Goal: Information Seeking & Learning: Learn about a topic

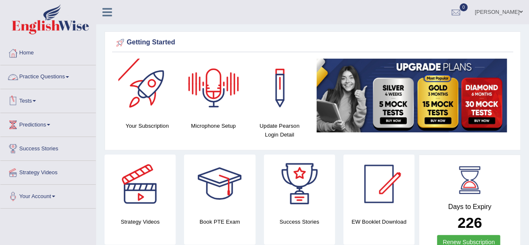
click at [54, 75] on link "Practice Questions" at bounding box center [47, 75] width 95 height 21
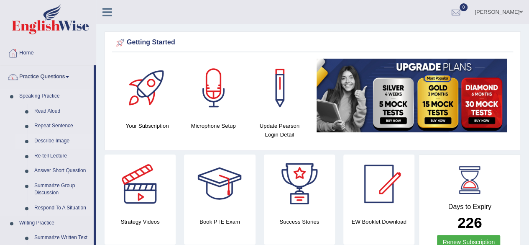
click at [46, 142] on link "Describe Image" at bounding box center [62, 140] width 63 height 15
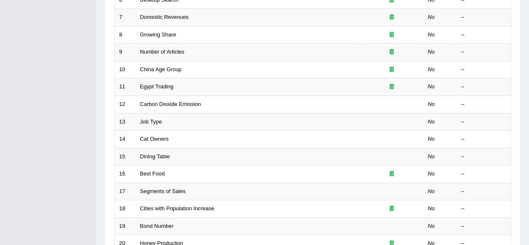
scroll to position [228, 0]
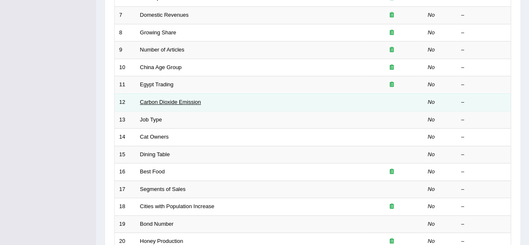
click at [168, 99] on link "Carbon Dioxide Emission" at bounding box center [170, 102] width 61 height 6
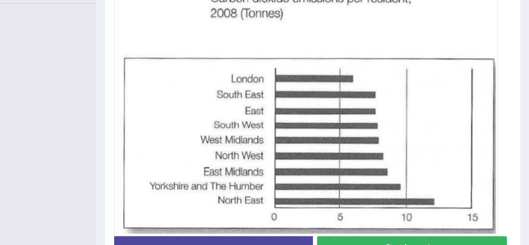
scroll to position [202, 0]
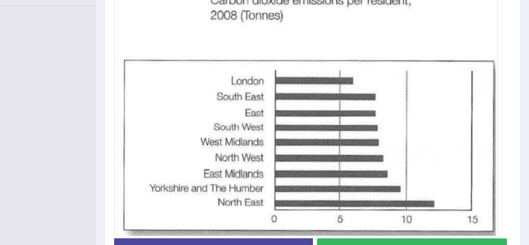
click at [440, 242] on button "Start Answering" at bounding box center [412, 248] width 190 height 21
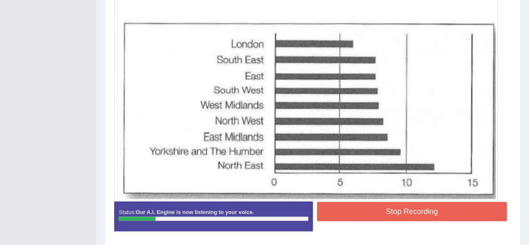
scroll to position [240, 0]
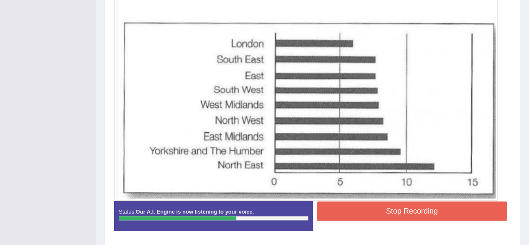
click at [443, 209] on button "Stop Recording" at bounding box center [412, 210] width 190 height 19
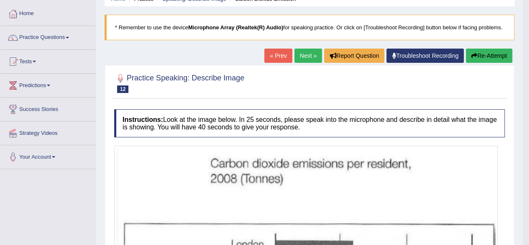
scroll to position [0, 0]
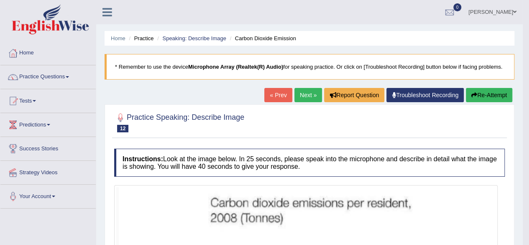
click at [304, 96] on link "Next »" at bounding box center [308, 95] width 28 height 14
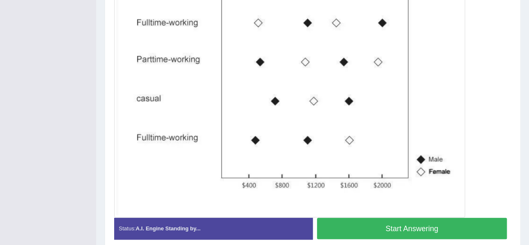
scroll to position [255, 0]
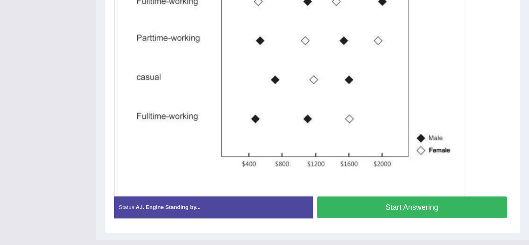
click at [453, 199] on button "Start Answering" at bounding box center [412, 206] width 190 height 21
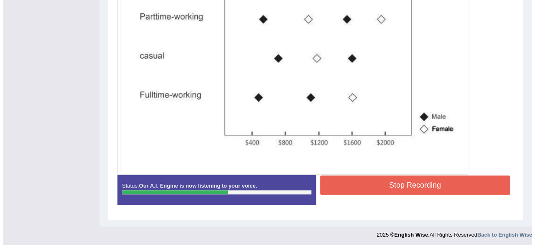
scroll to position [277, 0]
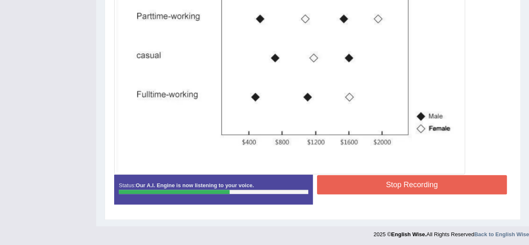
click at [438, 181] on button "Stop Recording" at bounding box center [412, 184] width 190 height 19
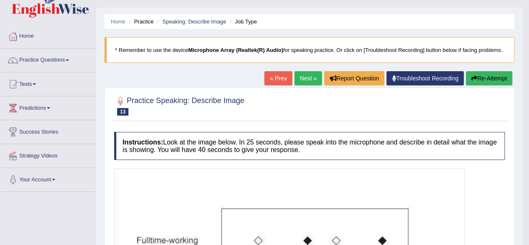
scroll to position [0, 0]
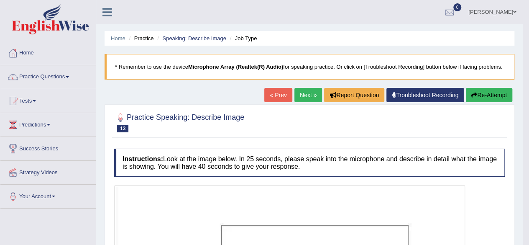
click at [487, 94] on button "Re-Attempt" at bounding box center [489, 95] width 46 height 14
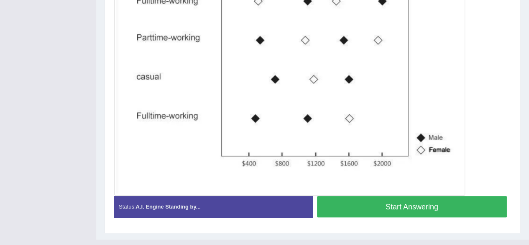
scroll to position [283, 0]
click at [375, 204] on button "Start Answering" at bounding box center [412, 205] width 190 height 21
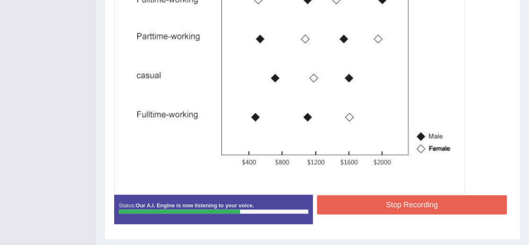
scroll to position [265, 0]
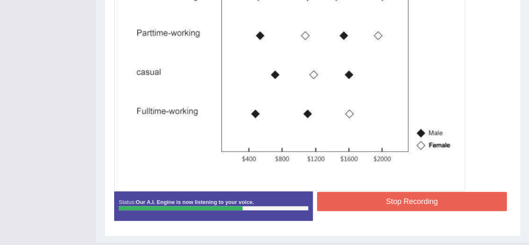
click at [443, 201] on button "Stop Recording" at bounding box center [412, 200] width 190 height 19
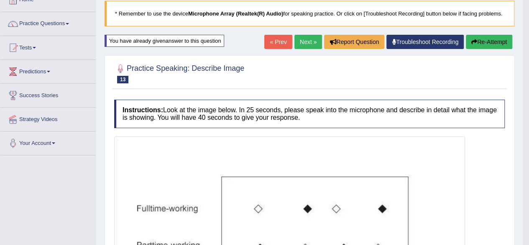
scroll to position [0, 0]
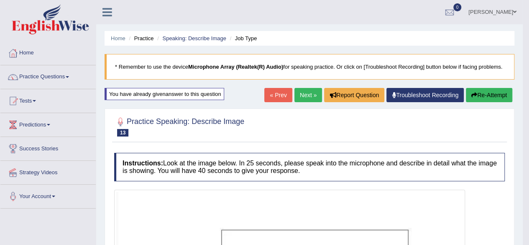
click at [304, 94] on link "Next »" at bounding box center [308, 95] width 28 height 14
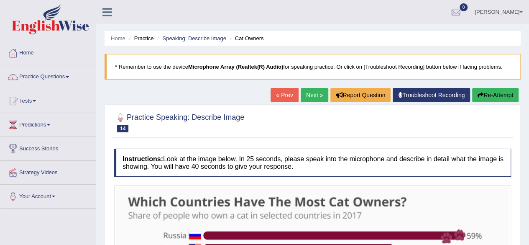
click at [314, 95] on link "Next »" at bounding box center [315, 95] width 28 height 14
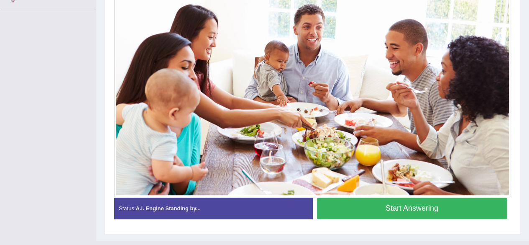
scroll to position [185, 0]
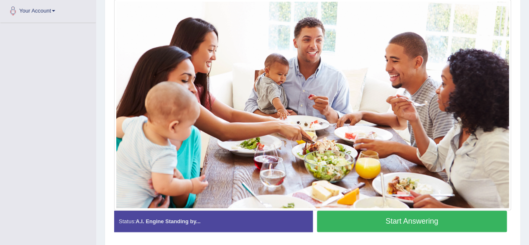
click at [421, 216] on button "Start Answering" at bounding box center [412, 220] width 190 height 21
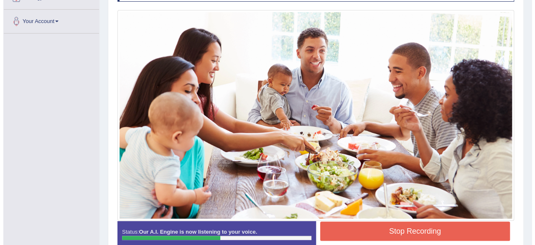
scroll to position [205, 0]
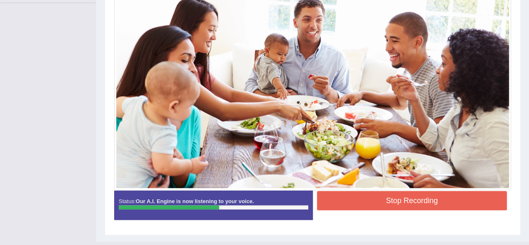
click at [446, 196] on button "Stop Recording" at bounding box center [412, 200] width 190 height 19
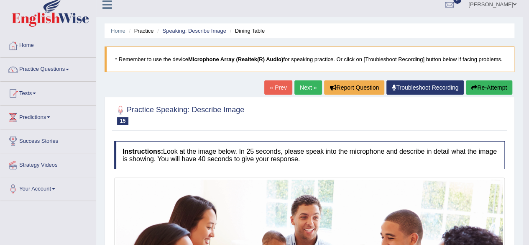
scroll to position [0, 0]
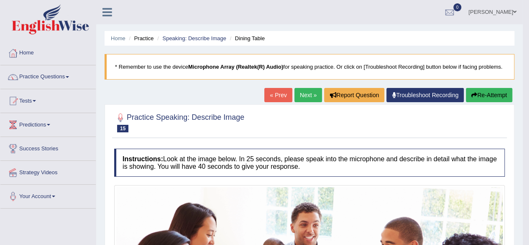
click at [307, 94] on link "Next »" at bounding box center [308, 95] width 28 height 14
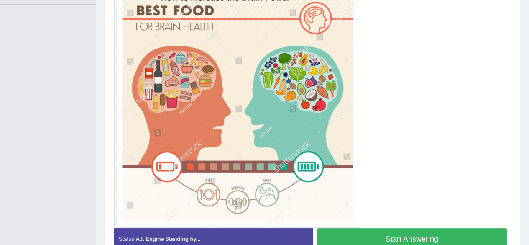
scroll to position [215, 0]
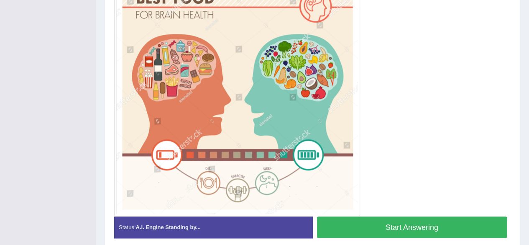
click at [418, 222] on button "Start Answering" at bounding box center [412, 226] width 190 height 21
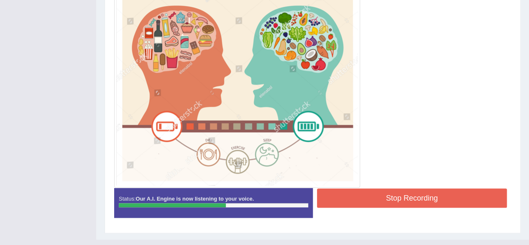
scroll to position [246, 0]
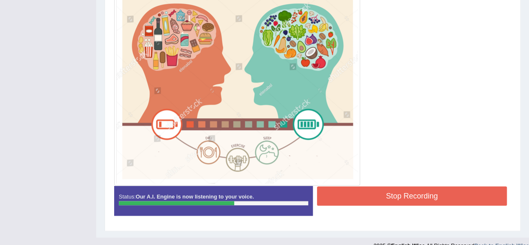
click at [427, 193] on button "Stop Recording" at bounding box center [412, 195] width 190 height 19
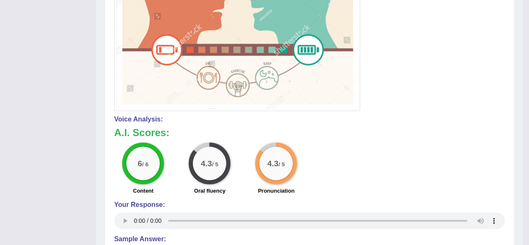
click at [467, 181] on div "6 / 6 Content 4.3 / 5 Oral fluency 4.3 / 5 Pronunciation" at bounding box center [309, 169] width 399 height 54
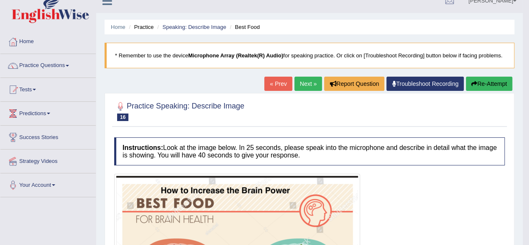
scroll to position [0, 0]
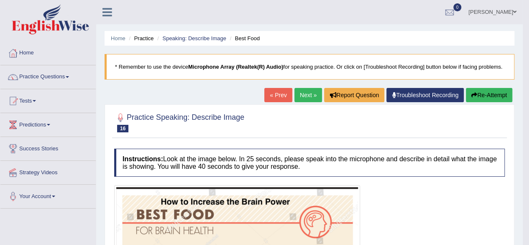
click at [306, 94] on link "Next »" at bounding box center [308, 95] width 28 height 14
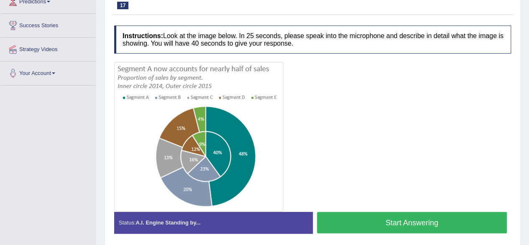
scroll to position [124, 0]
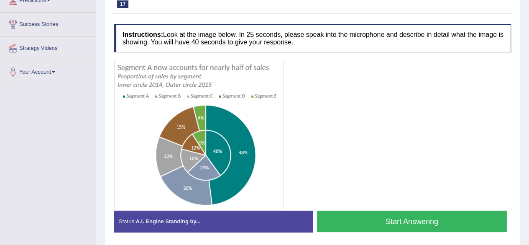
click at [398, 218] on button "Start Answering" at bounding box center [412, 220] width 190 height 21
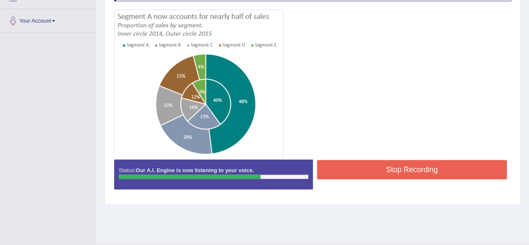
scroll to position [179, 0]
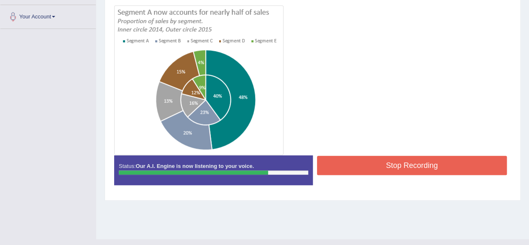
click at [406, 166] on button "Stop Recording" at bounding box center [412, 165] width 190 height 19
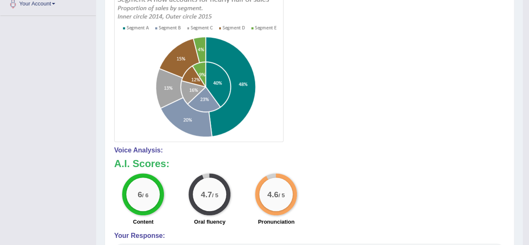
scroll to position [0, 0]
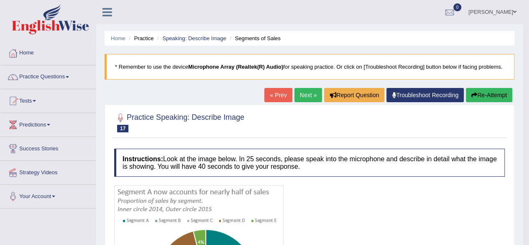
click at [309, 94] on link "Next »" at bounding box center [308, 95] width 28 height 14
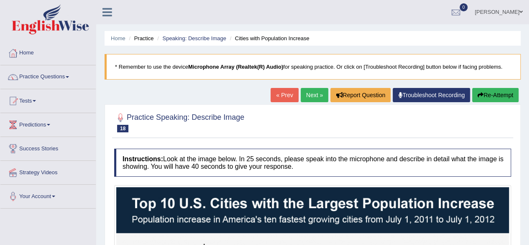
click at [311, 98] on link "Next »" at bounding box center [315, 95] width 28 height 14
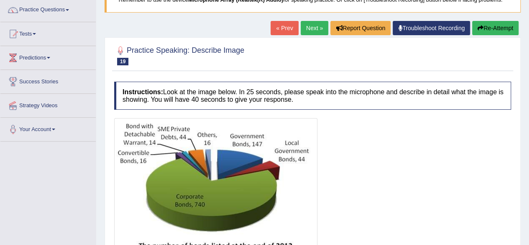
scroll to position [63, 0]
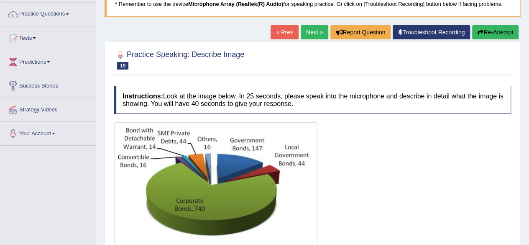
click at [312, 31] on link "Next »" at bounding box center [315, 32] width 28 height 14
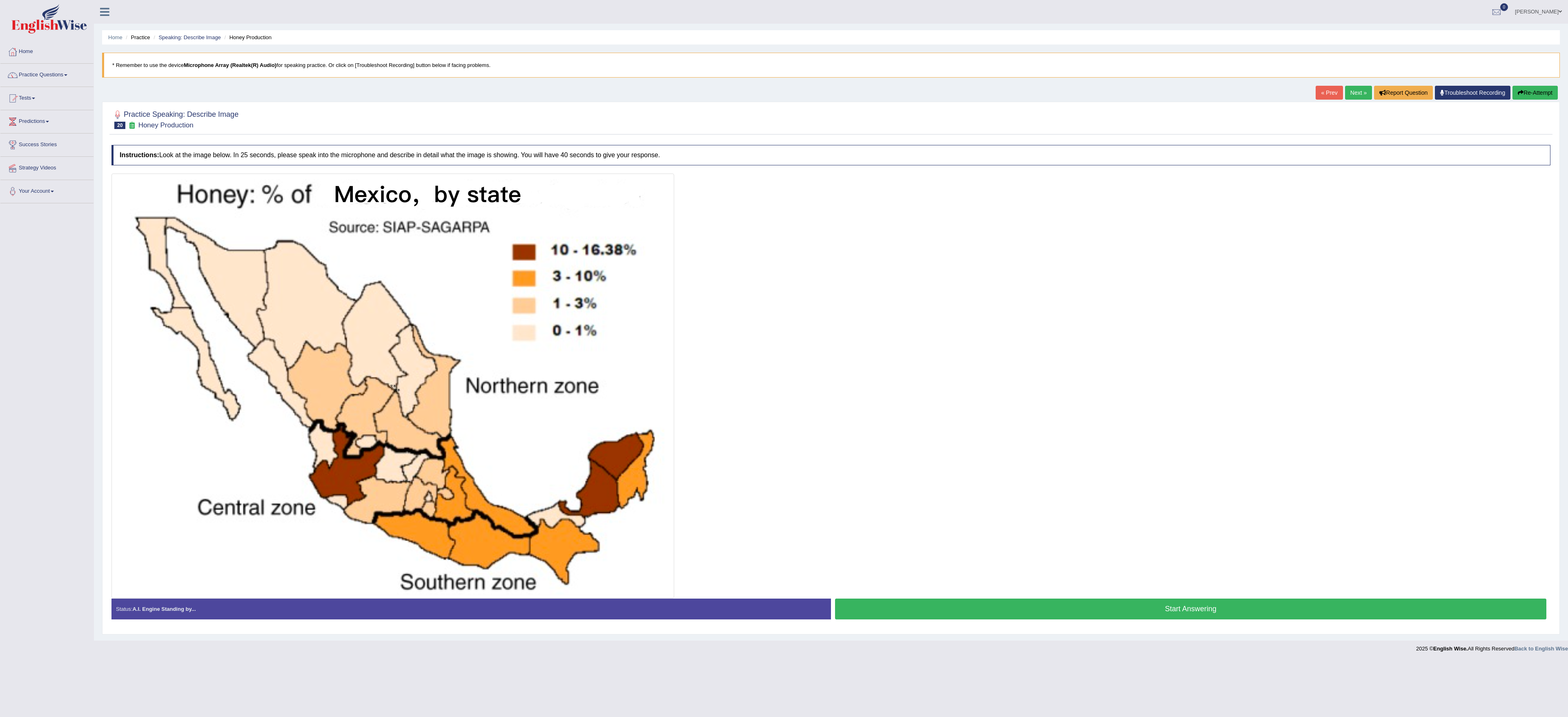
click at [523, 238] on div at bounding box center [830, 386] width 1439 height 425
click at [523, 238] on button "Start Answering" at bounding box center [1191, 609] width 711 height 21
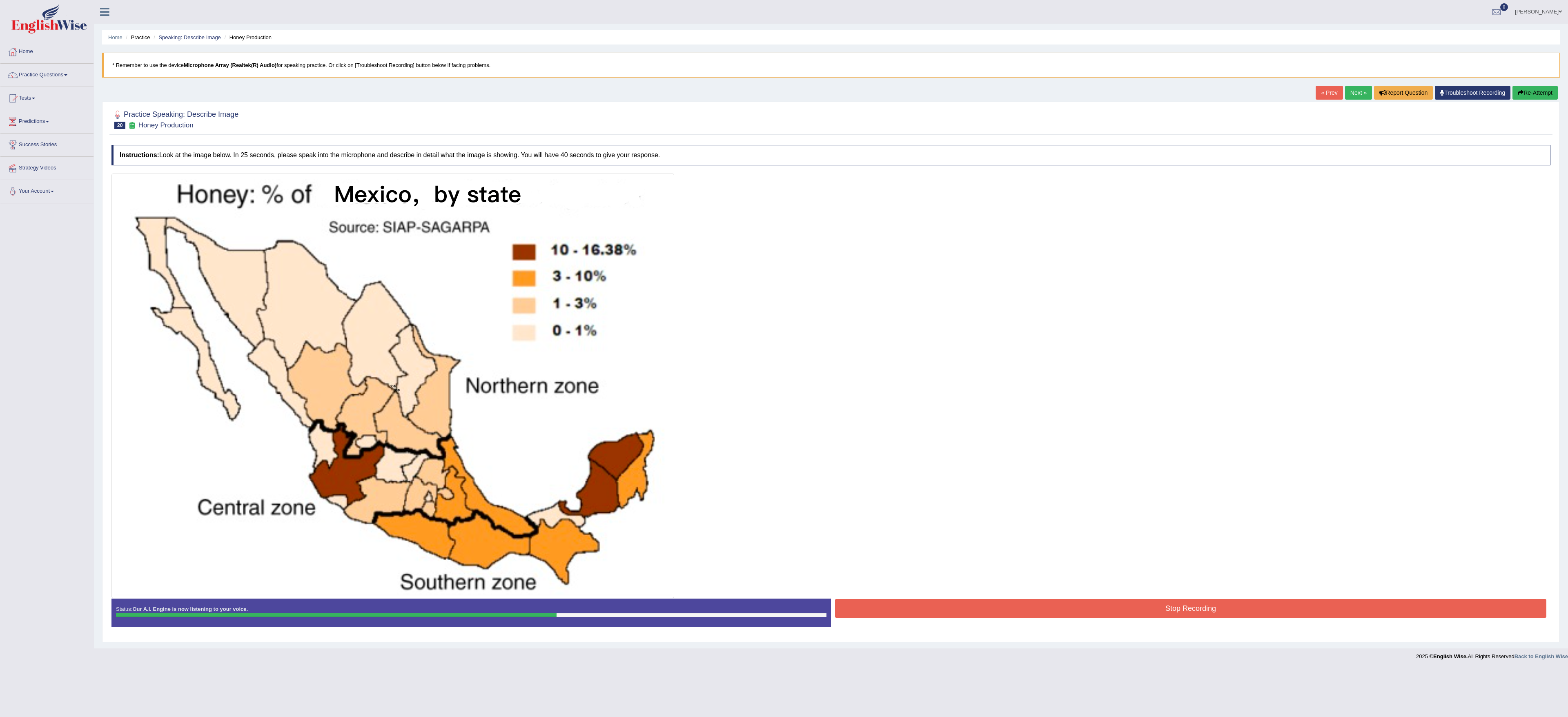
click at [523, 238] on button "Stop Recording" at bounding box center [1191, 608] width 711 height 19
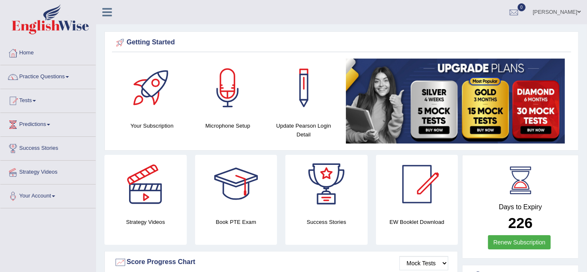
click at [36, 76] on link "Practice Questions" at bounding box center [47, 75] width 95 height 21
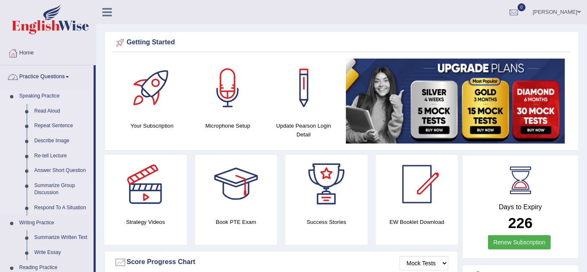
click at [46, 186] on link "Summarize Group Discussion" at bounding box center [62, 189] width 63 height 22
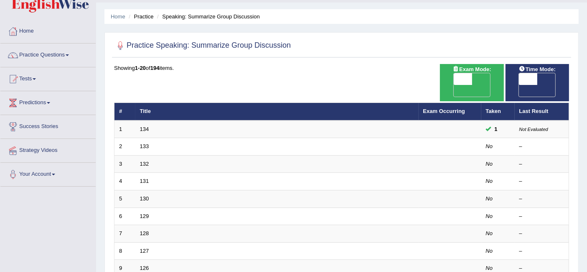
scroll to position [21, 0]
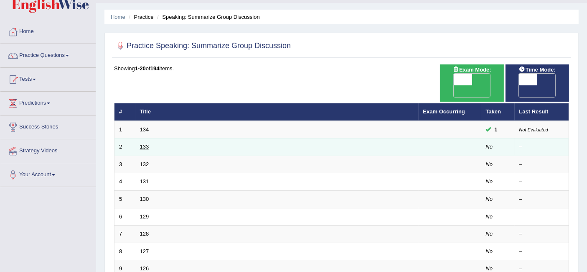
click at [142, 143] on link "133" at bounding box center [144, 146] width 9 height 6
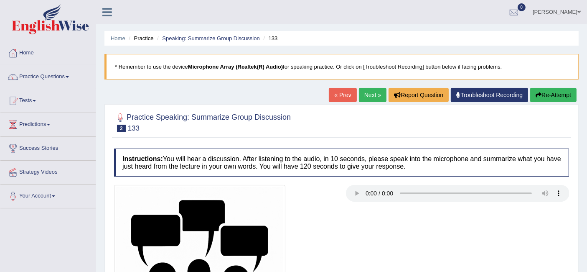
click at [369, 91] on link "Next »" at bounding box center [373, 95] width 28 height 14
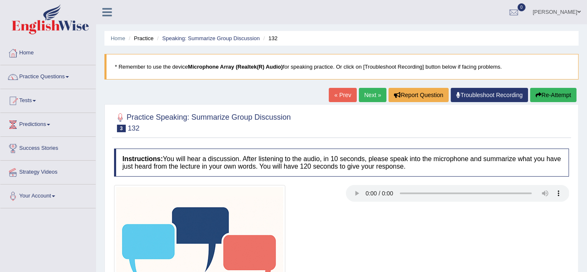
click at [371, 93] on link "Next »" at bounding box center [373, 95] width 28 height 14
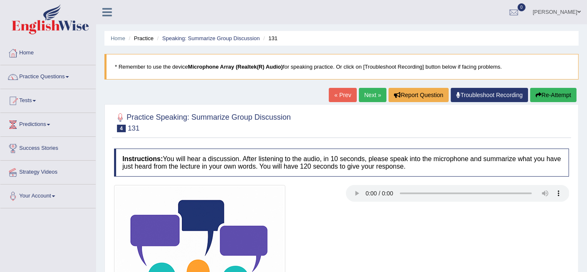
click at [367, 95] on link "Next »" at bounding box center [373, 95] width 28 height 14
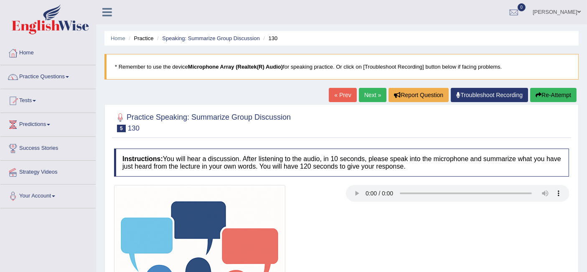
click at [367, 92] on link "Next »" at bounding box center [373, 95] width 28 height 14
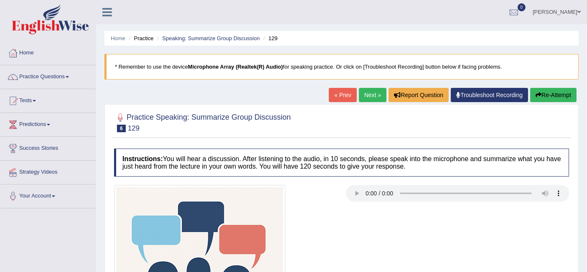
click at [370, 95] on link "Next »" at bounding box center [373, 95] width 28 height 14
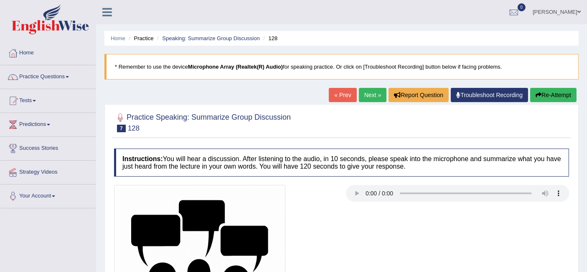
click at [372, 96] on link "Next »" at bounding box center [373, 95] width 28 height 14
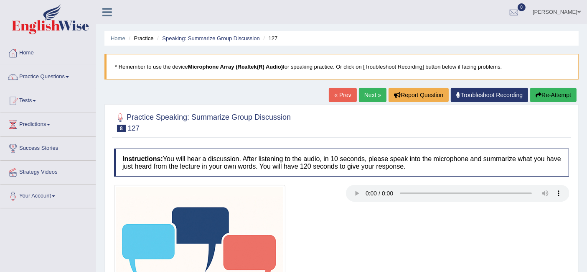
click at [367, 95] on link "Next »" at bounding box center [373, 95] width 28 height 14
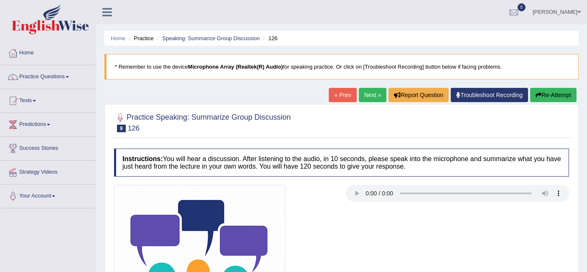
click at [372, 95] on link "Next »" at bounding box center [373, 95] width 28 height 14
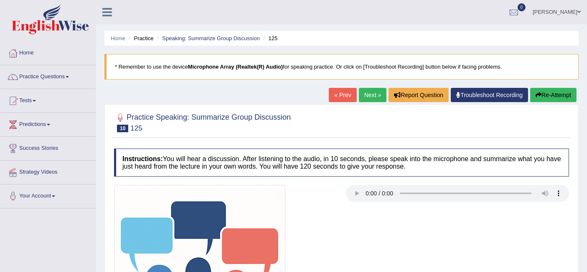
click at [370, 93] on link "Next »" at bounding box center [373, 95] width 28 height 14
click at [379, 96] on link "Next »" at bounding box center [373, 95] width 28 height 14
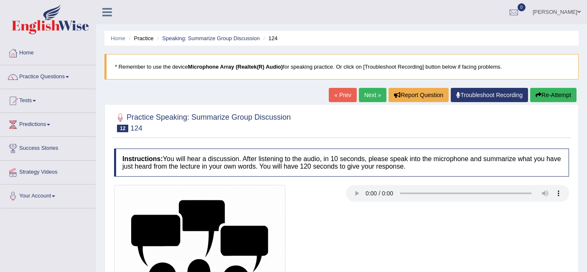
click at [368, 94] on link "Next »" at bounding box center [373, 95] width 28 height 14
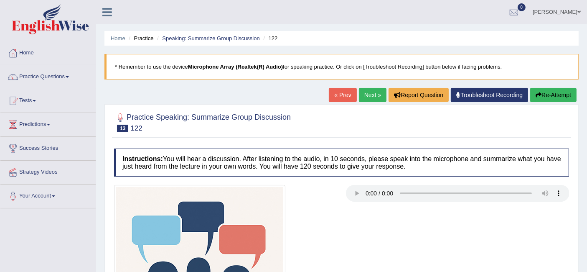
click at [371, 94] on link "Next »" at bounding box center [373, 95] width 28 height 14
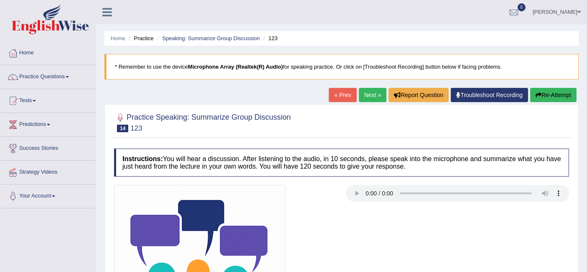
click at [371, 97] on link "Next »" at bounding box center [373, 95] width 28 height 14
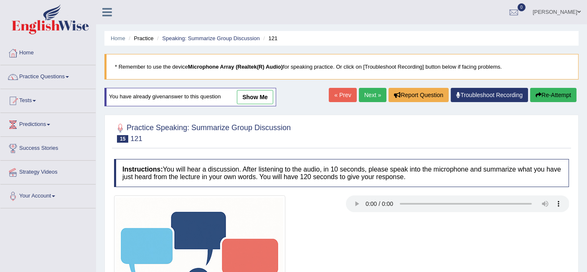
click at [368, 97] on link "Next »" at bounding box center [373, 95] width 28 height 14
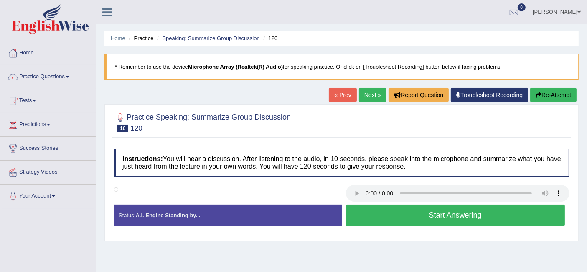
click at [363, 99] on link "Next »" at bounding box center [373, 95] width 28 height 14
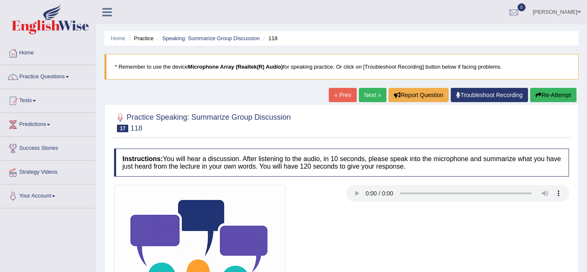
click at [371, 97] on link "Next »" at bounding box center [373, 95] width 28 height 14
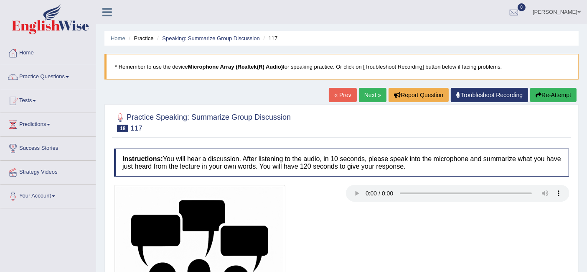
click at [372, 95] on link "Next »" at bounding box center [373, 95] width 28 height 14
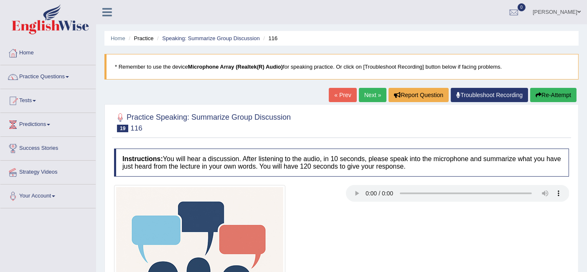
click at [367, 94] on link "Next »" at bounding box center [373, 95] width 28 height 14
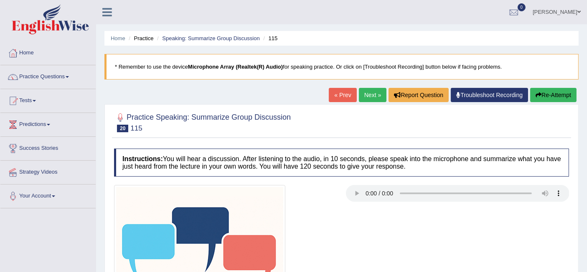
click at [370, 92] on link "Next »" at bounding box center [373, 95] width 28 height 14
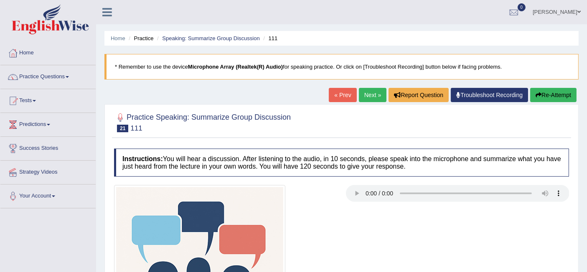
click at [375, 89] on link "Next »" at bounding box center [373, 95] width 28 height 14
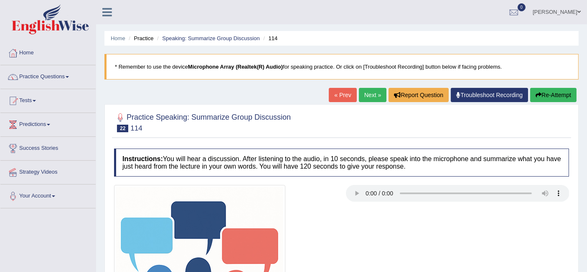
click at [372, 97] on link "Next »" at bounding box center [373, 95] width 28 height 14
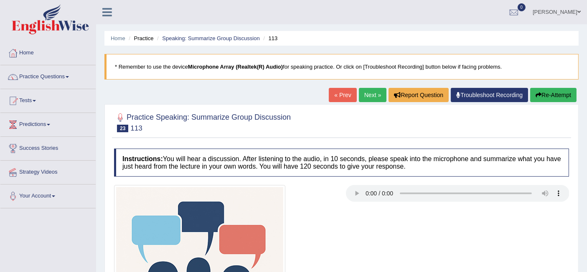
click at [370, 96] on link "Next »" at bounding box center [373, 95] width 28 height 14
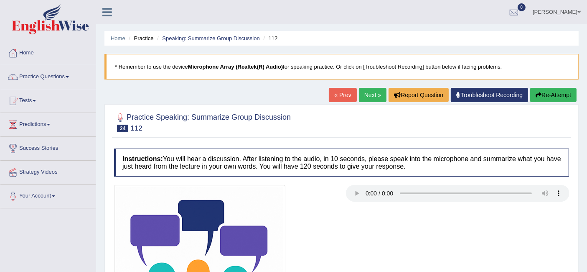
click at [370, 94] on link "Next »" at bounding box center [373, 95] width 28 height 14
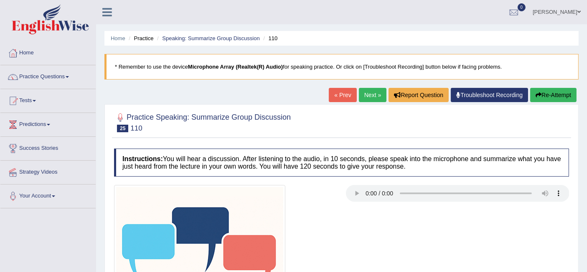
click at [370, 96] on link "Next »" at bounding box center [373, 95] width 28 height 14
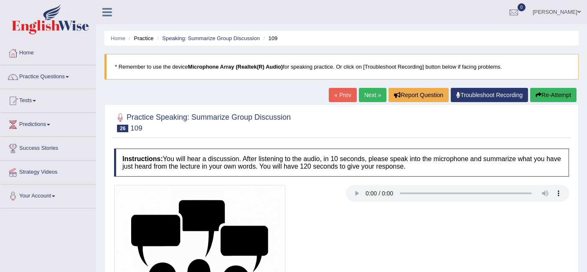
click at [379, 95] on link "Next »" at bounding box center [373, 95] width 28 height 14
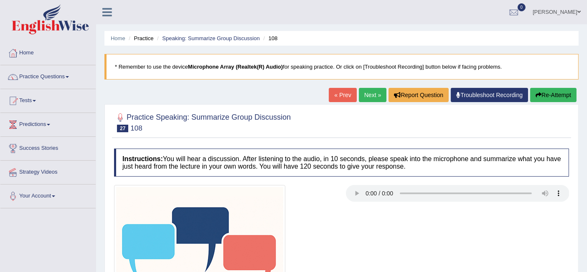
click at [371, 94] on link "Next »" at bounding box center [373, 95] width 28 height 14
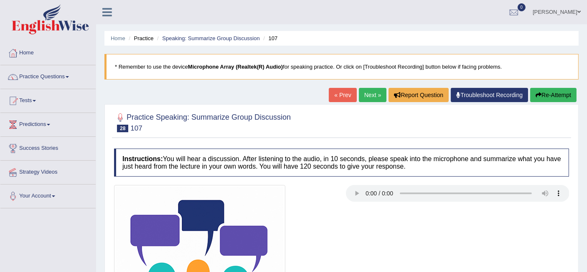
click at [367, 97] on link "Next »" at bounding box center [373, 95] width 28 height 14
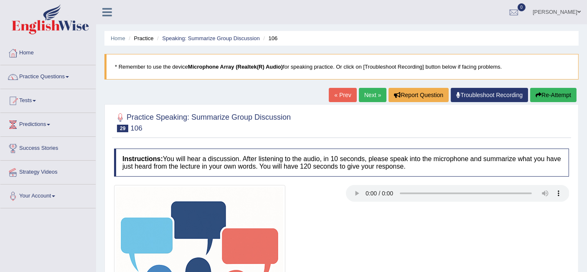
click at [373, 93] on link "Next »" at bounding box center [373, 95] width 28 height 14
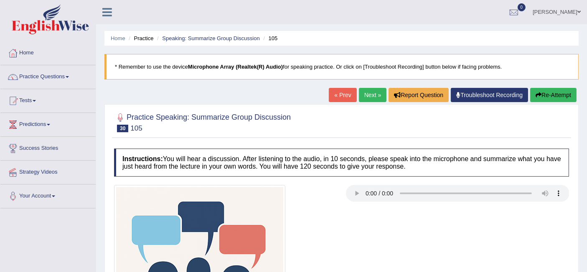
click at [370, 94] on link "Next »" at bounding box center [373, 95] width 28 height 14
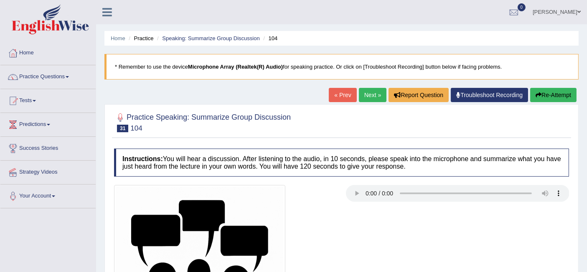
click at [33, 74] on link "Practice Questions" at bounding box center [47, 75] width 95 height 21
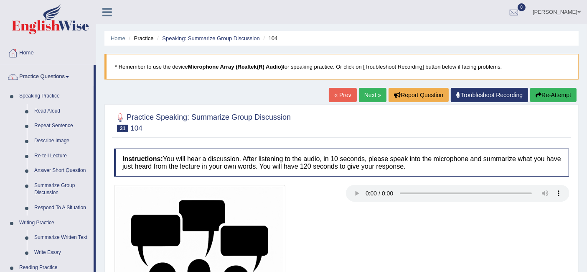
click at [367, 97] on link "Next »" at bounding box center [373, 95] width 28 height 14
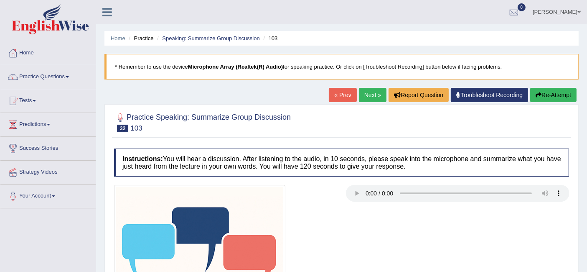
click at [36, 76] on link "Practice Questions" at bounding box center [47, 75] width 95 height 21
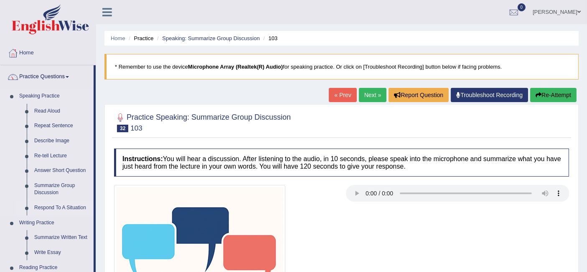
click at [52, 207] on link "Respond To A Situation" at bounding box center [62, 207] width 63 height 15
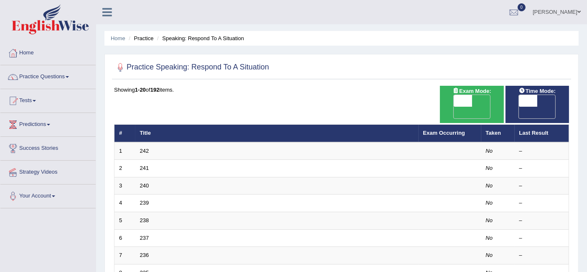
click at [353, 143] on td "242" at bounding box center [276, 151] width 283 height 18
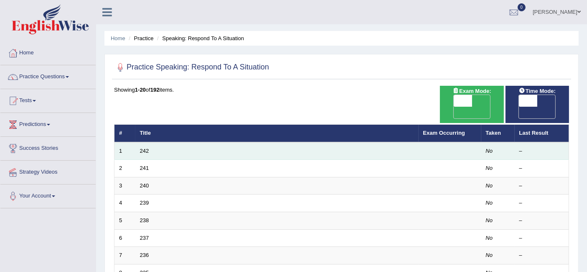
click at [335, 142] on td "242" at bounding box center [276, 151] width 283 height 18
click at [148, 148] on link "242" at bounding box center [144, 151] width 9 height 6
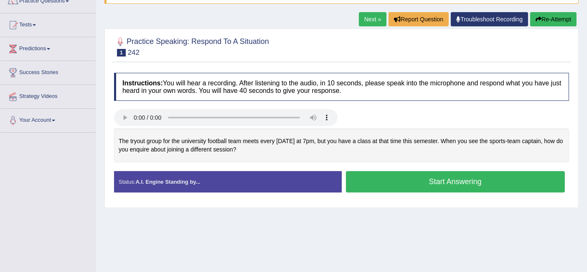
scroll to position [76, 0]
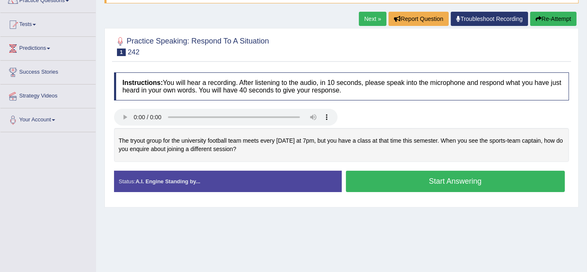
click at [439, 178] on button "Start Answering" at bounding box center [455, 181] width 219 height 21
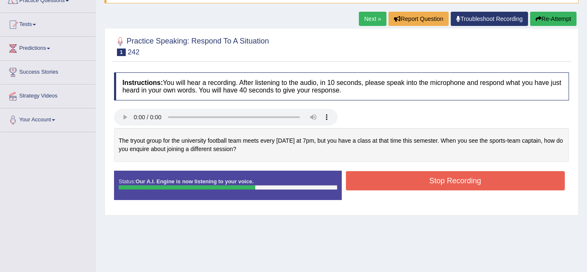
click at [483, 178] on button "Stop Recording" at bounding box center [455, 180] width 219 height 19
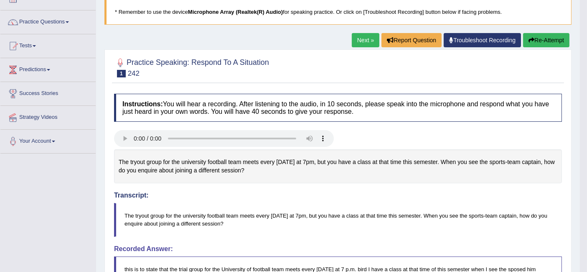
scroll to position [0, 0]
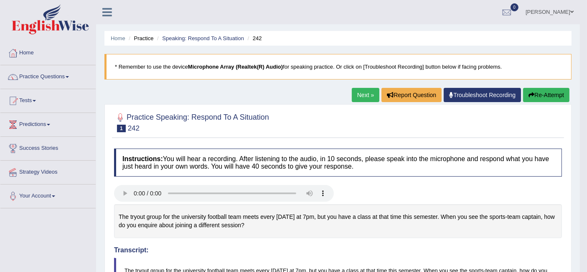
click at [362, 94] on link "Next »" at bounding box center [366, 95] width 28 height 14
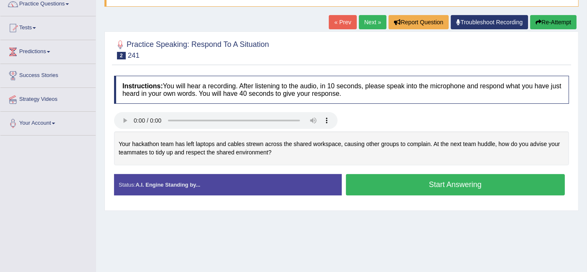
scroll to position [73, 0]
click at [511, 183] on button "Start Answering" at bounding box center [455, 184] width 219 height 21
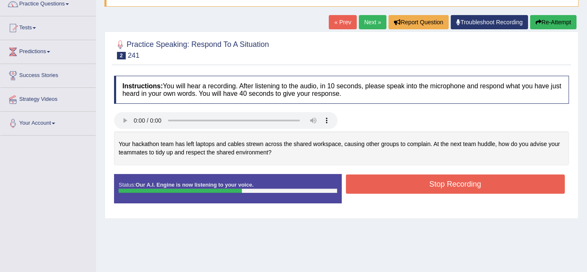
click at [517, 183] on button "Stop Recording" at bounding box center [455, 183] width 219 height 19
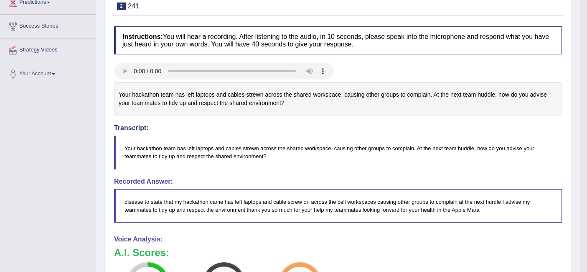
scroll to position [0, 0]
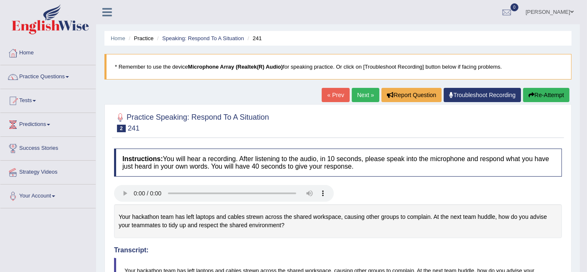
click at [69, 76] on span at bounding box center [67, 77] width 3 height 2
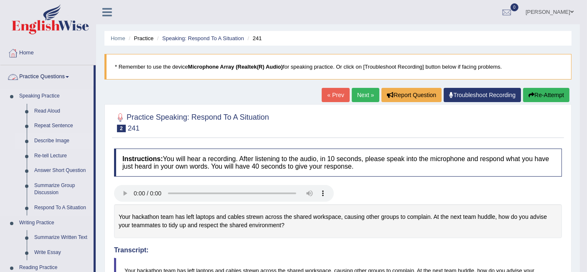
click at [67, 140] on link "Describe Image" at bounding box center [62, 140] width 63 height 15
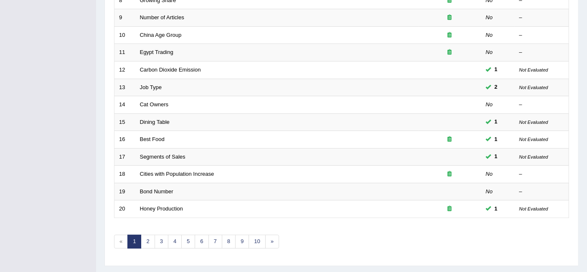
scroll to position [278, 0]
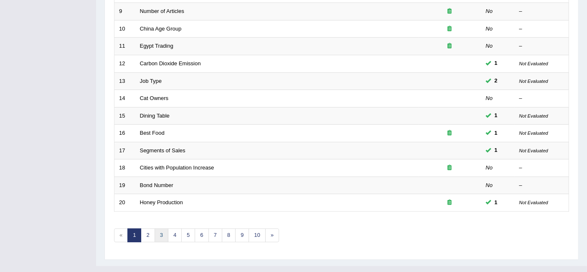
click at [160, 228] on link "3" at bounding box center [162, 235] width 14 height 14
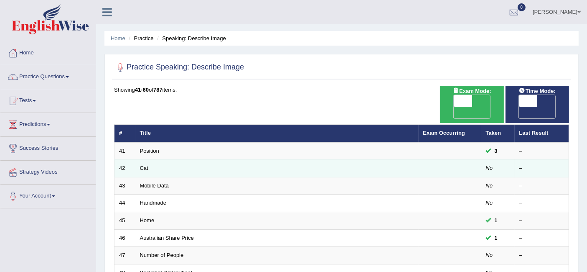
click at [396, 160] on td "Cat" at bounding box center [276, 169] width 283 height 18
click at [143, 165] on link "Cat" at bounding box center [144, 168] width 8 height 6
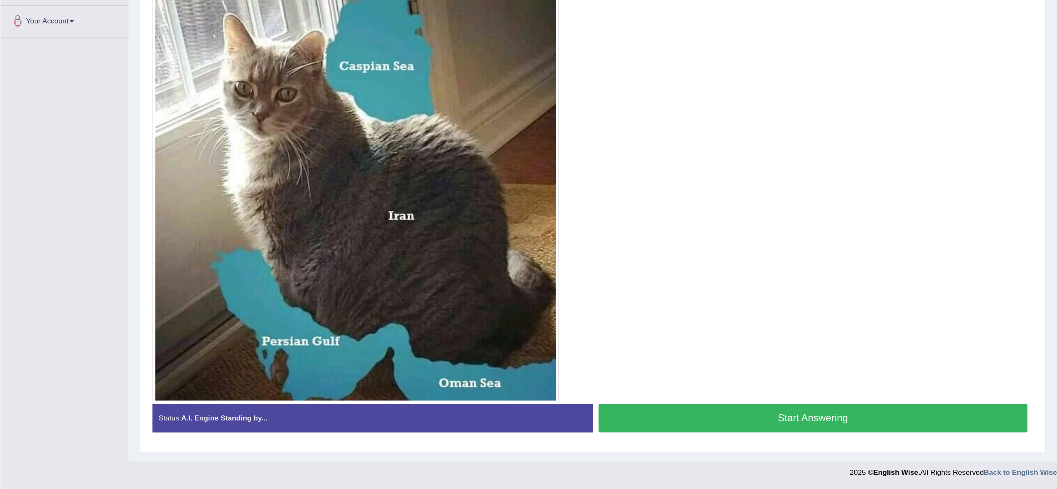
scroll to position [59, 0]
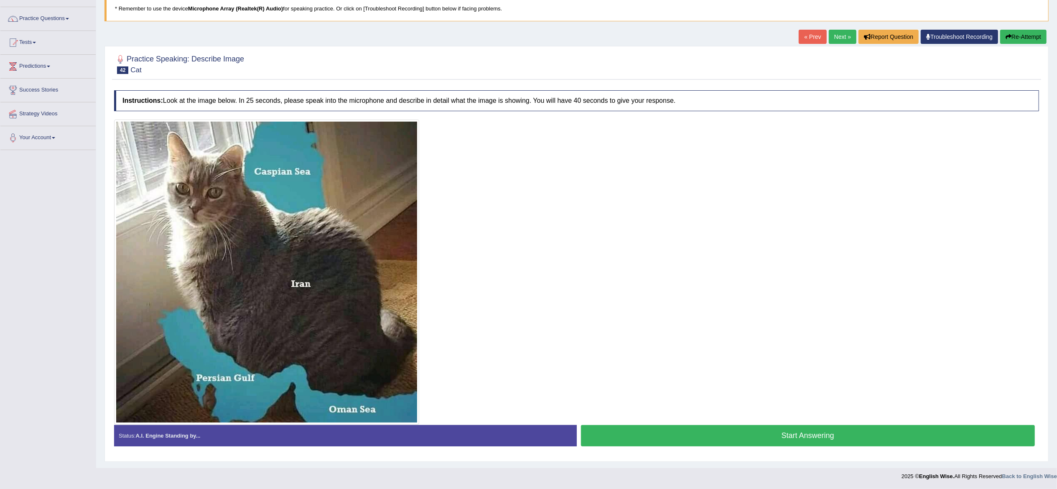
click at [594, 271] on div at bounding box center [576, 272] width 925 height 305
click at [594, 271] on button "Start Answering" at bounding box center [808, 435] width 454 height 21
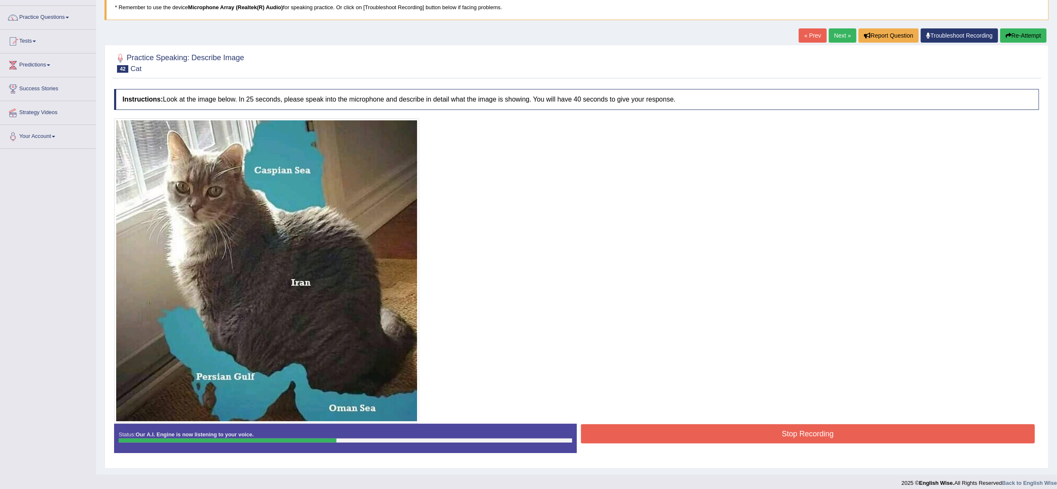
click at [594, 271] on button "Stop Recording" at bounding box center [808, 433] width 454 height 19
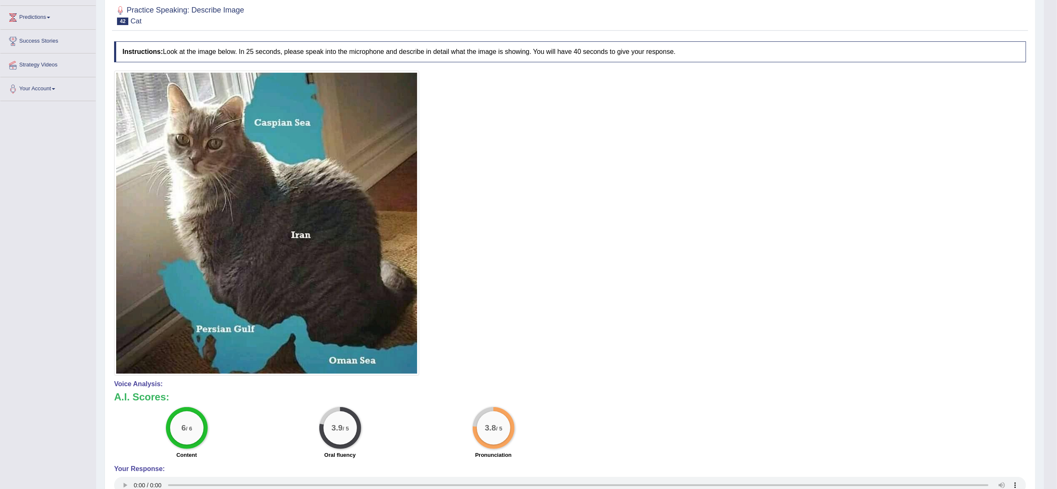
scroll to position [0, 0]
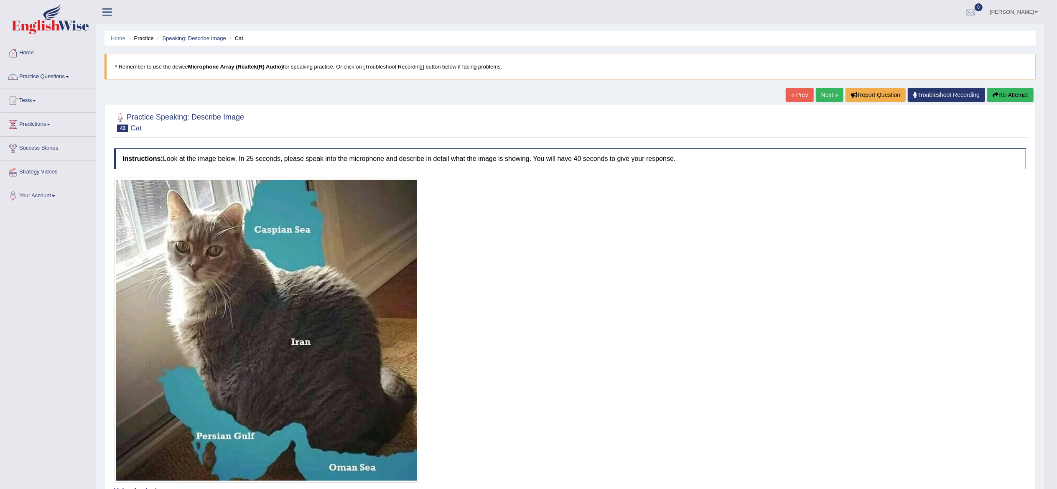
click at [594, 95] on icon "button" at bounding box center [996, 95] width 6 height 6
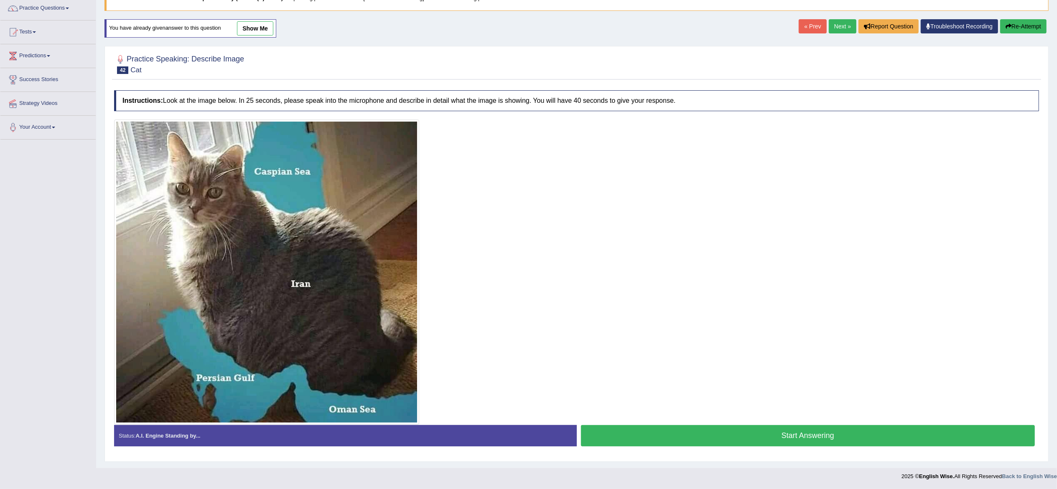
scroll to position [63, 0]
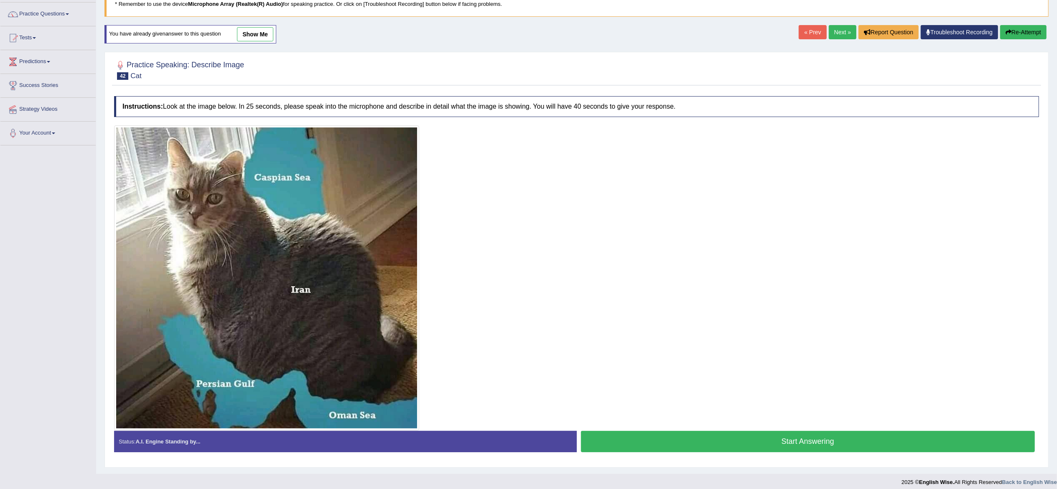
click at [736, 440] on button "Start Answering" at bounding box center [808, 441] width 454 height 21
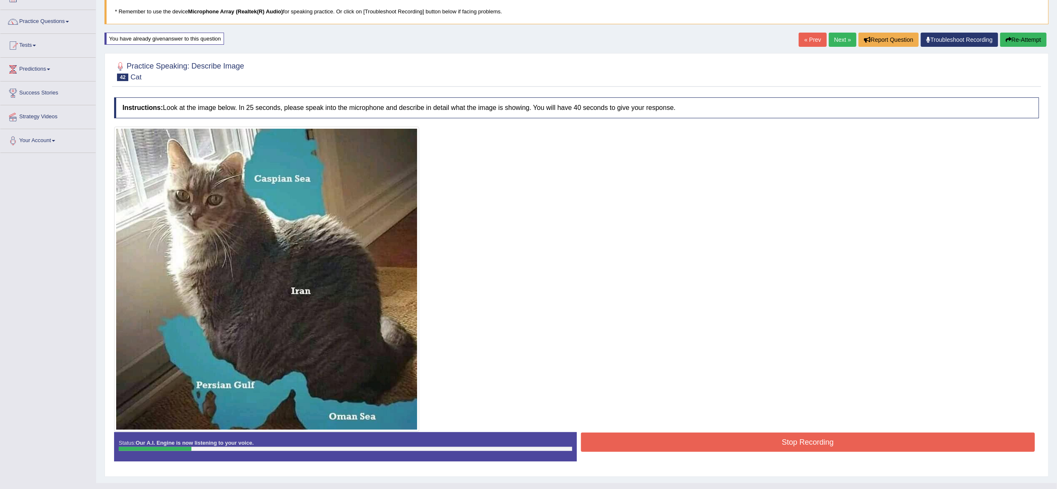
scroll to position [59, 0]
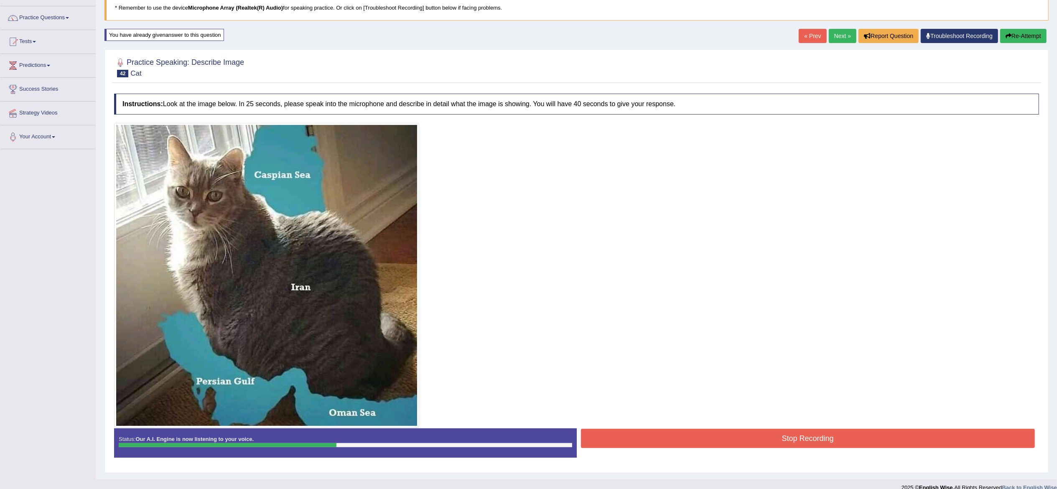
click at [920, 437] on button "Stop Recording" at bounding box center [808, 438] width 454 height 19
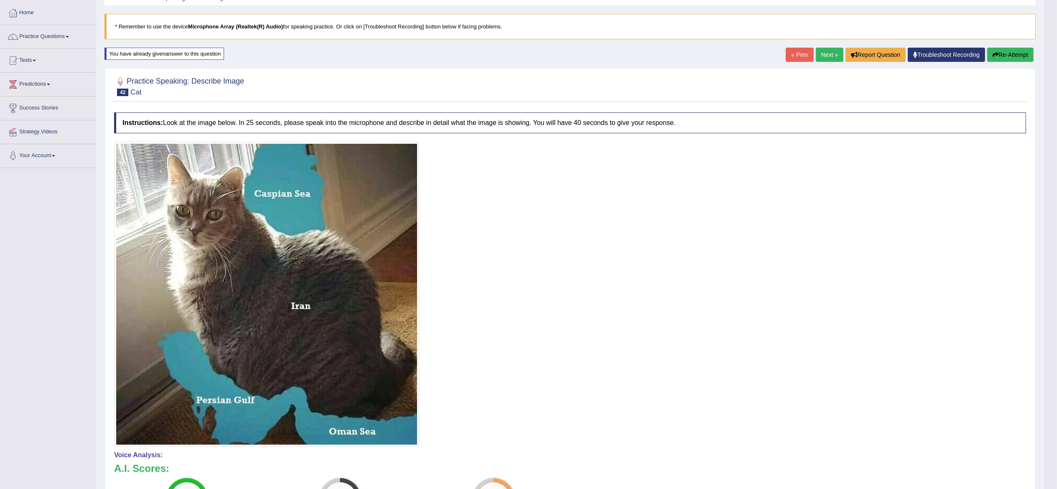
scroll to position [0, 0]
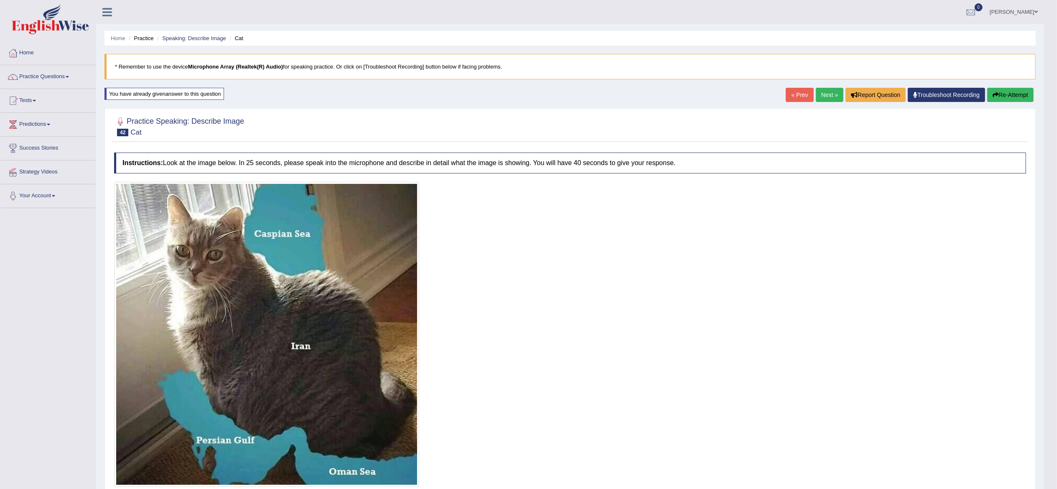
click at [824, 94] on link "Next »" at bounding box center [830, 95] width 28 height 14
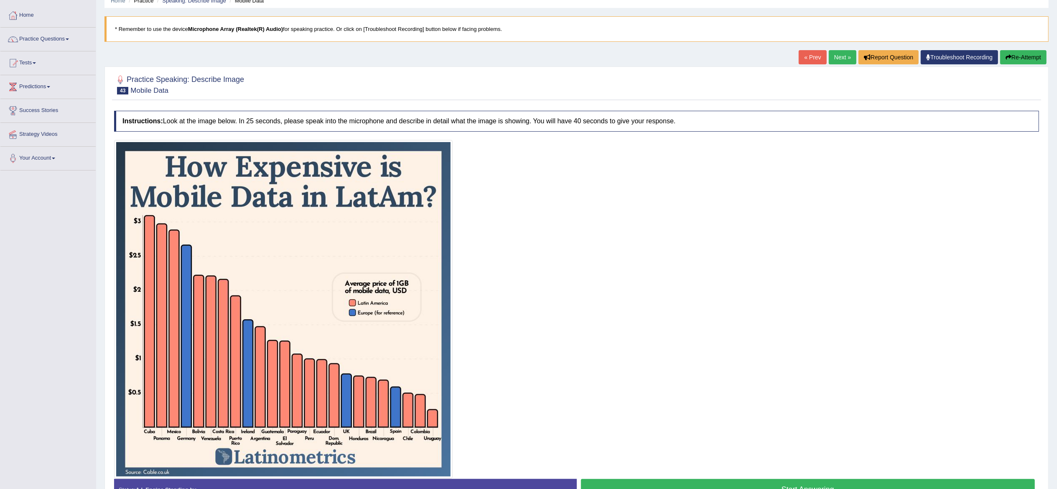
scroll to position [55, 0]
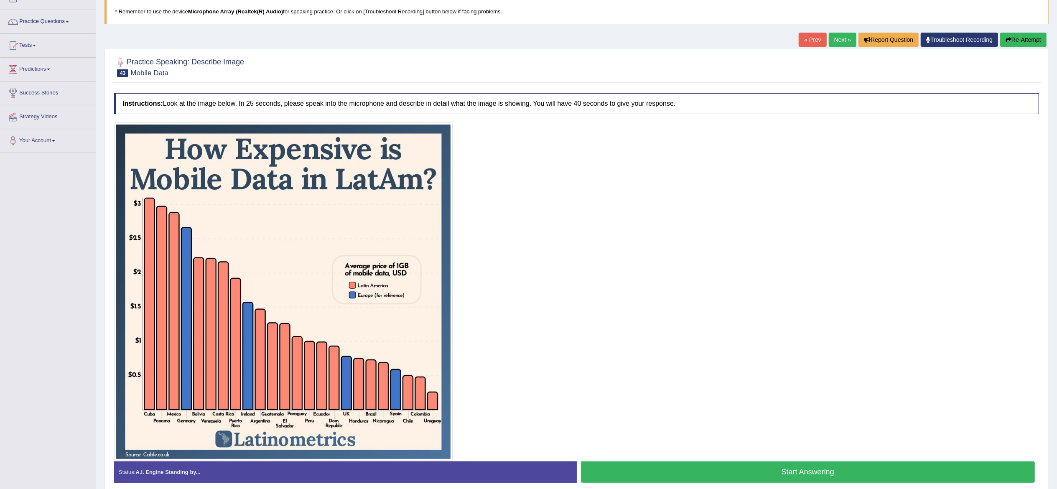
click at [825, 59] on div at bounding box center [576, 66] width 925 height 25
click at [838, 41] on link "Next »" at bounding box center [843, 40] width 28 height 14
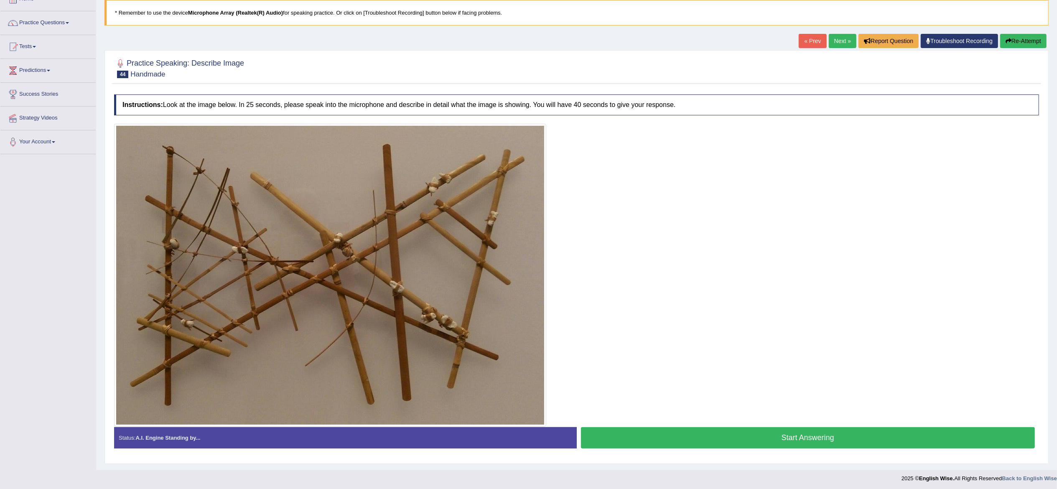
scroll to position [57, 0]
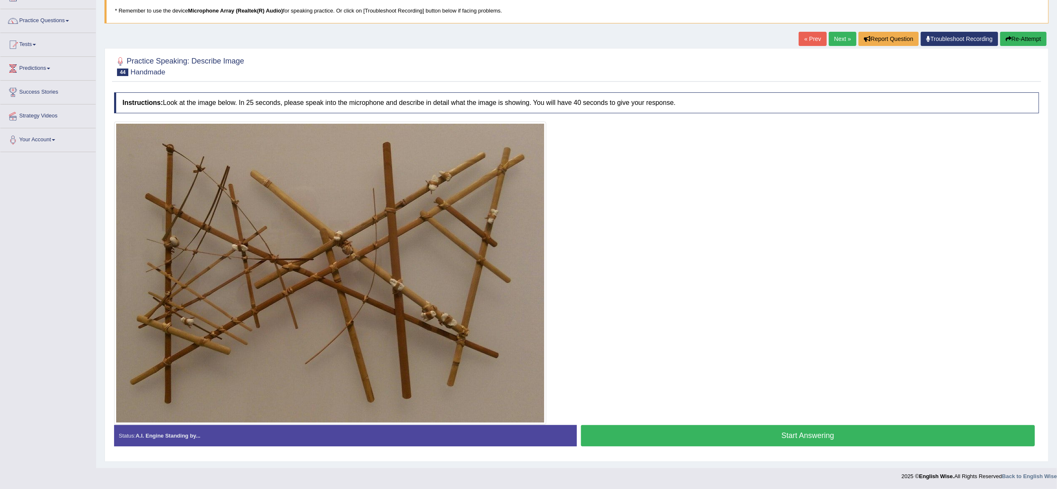
click at [764, 437] on button "Start Answering" at bounding box center [808, 435] width 454 height 21
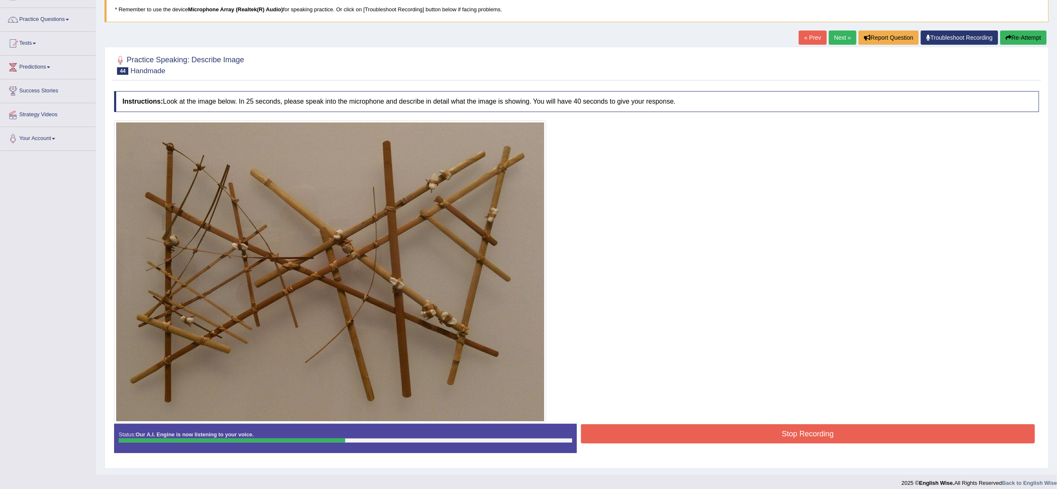
click at [791, 431] on button "Stop Recording" at bounding box center [808, 433] width 454 height 19
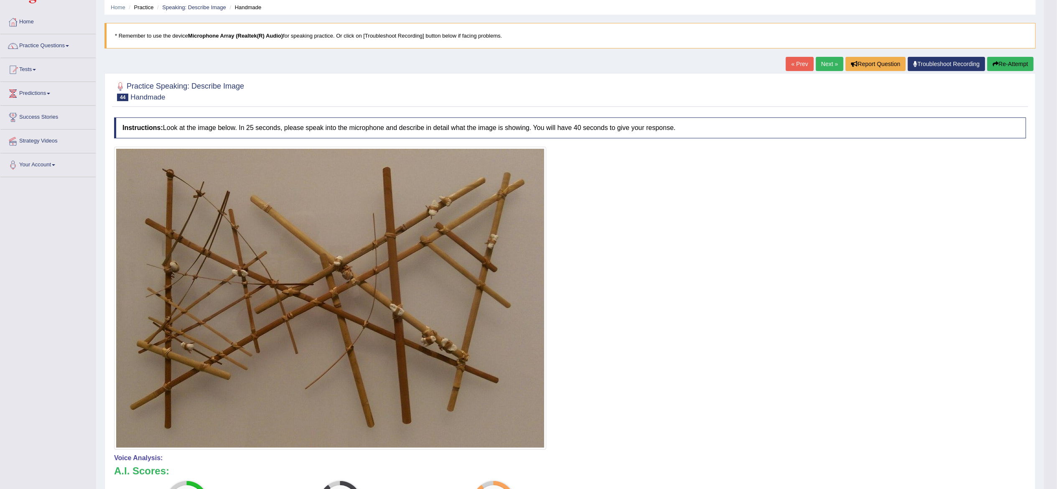
scroll to position [0, 0]
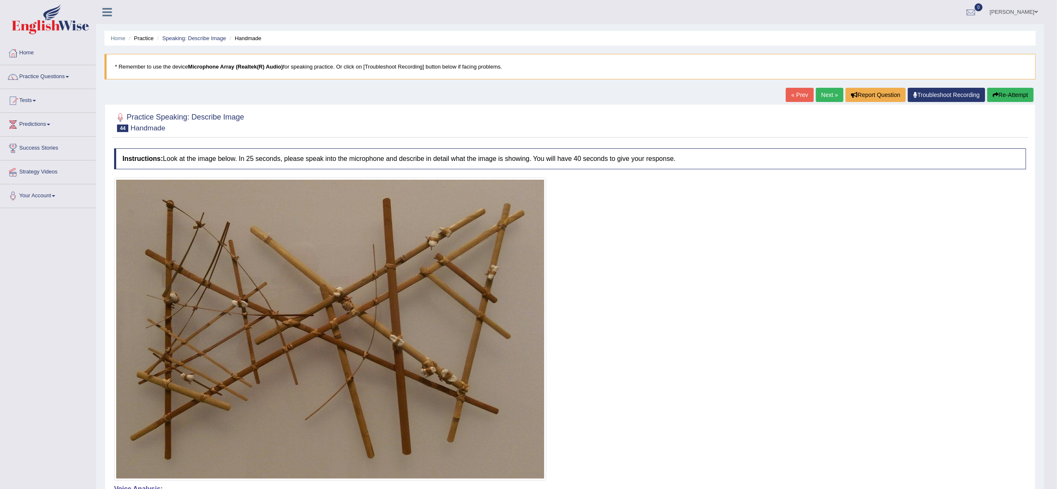
click at [830, 92] on link "Next »" at bounding box center [830, 95] width 28 height 14
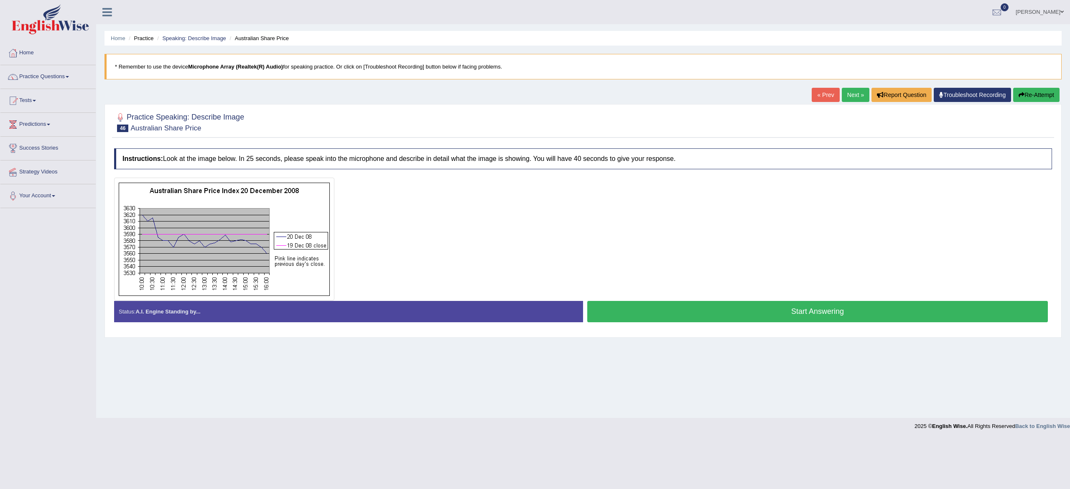
click at [849, 94] on link "Next »" at bounding box center [856, 95] width 28 height 14
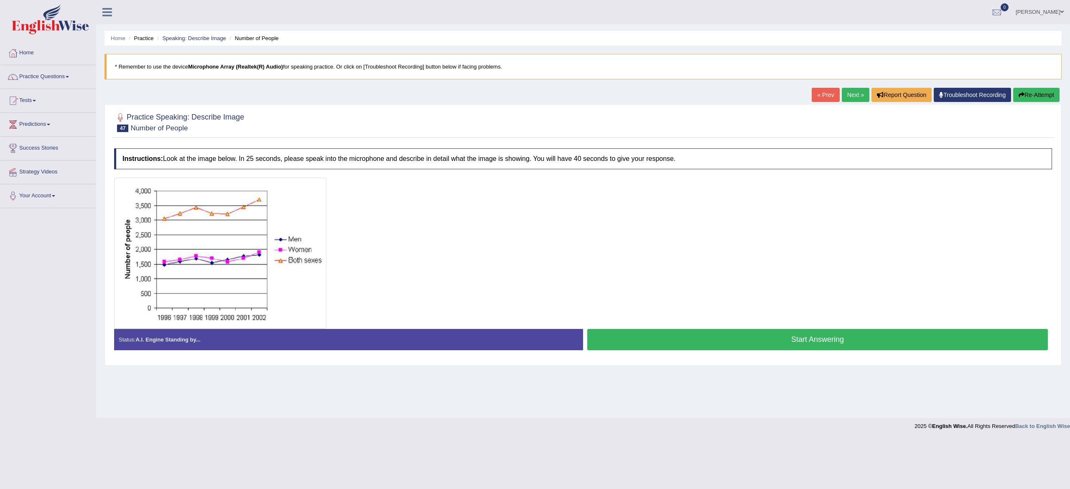
click at [843, 96] on link "Next »" at bounding box center [856, 95] width 28 height 14
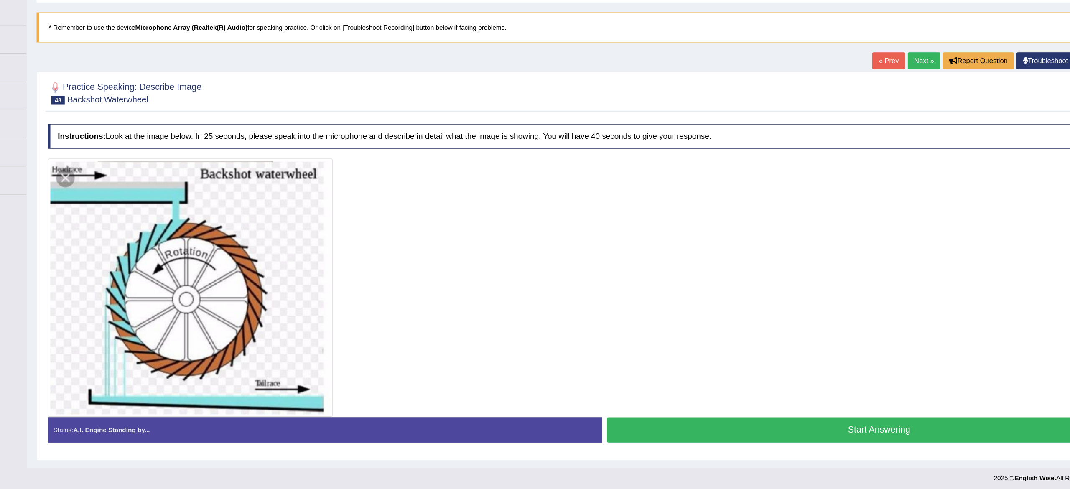
click at [750, 412] on button "Start Answering" at bounding box center [817, 407] width 461 height 21
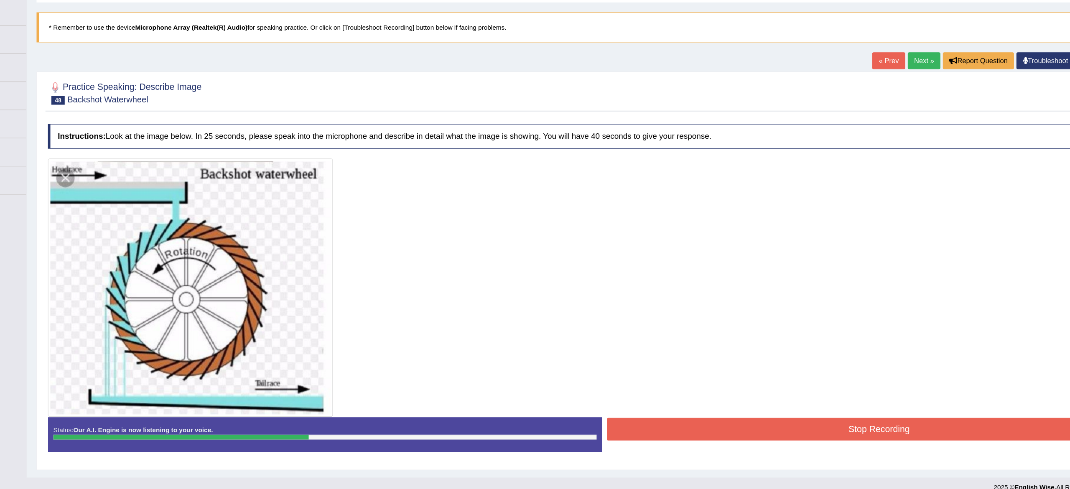
click at [687, 409] on button "Stop Recording" at bounding box center [817, 406] width 461 height 19
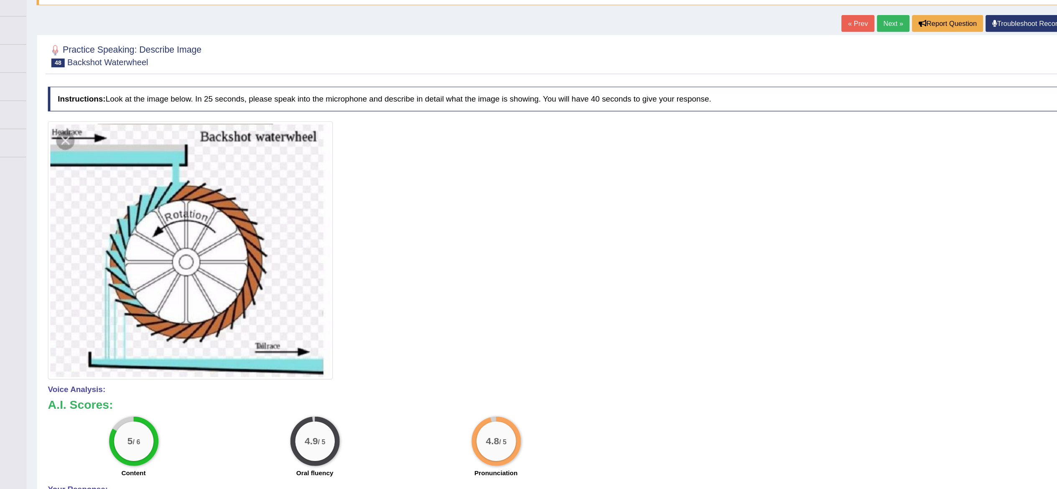
click at [820, 93] on link "Next »" at bounding box center [830, 95] width 28 height 14
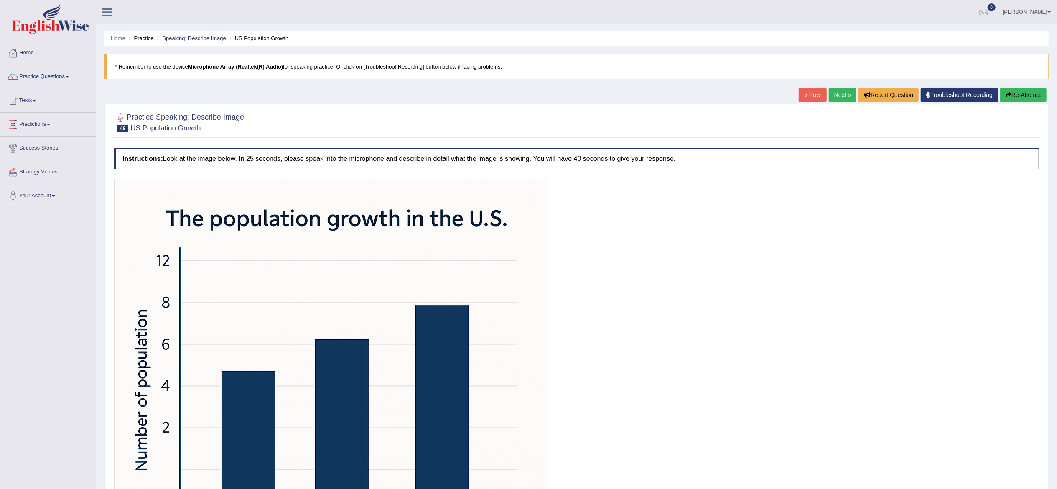
click at [69, 77] on span at bounding box center [67, 77] width 3 height 2
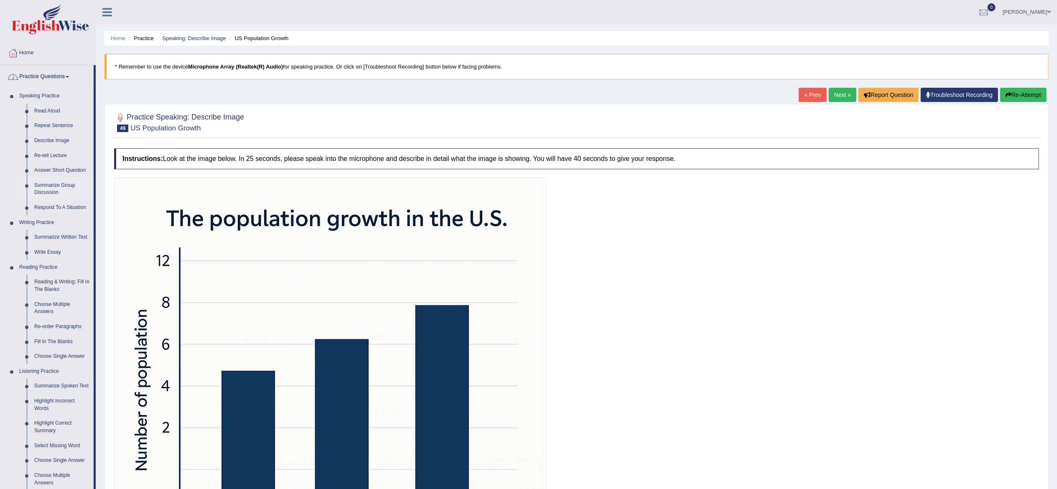
click at [70, 189] on link "Summarize Group Discussion" at bounding box center [62, 189] width 63 height 22
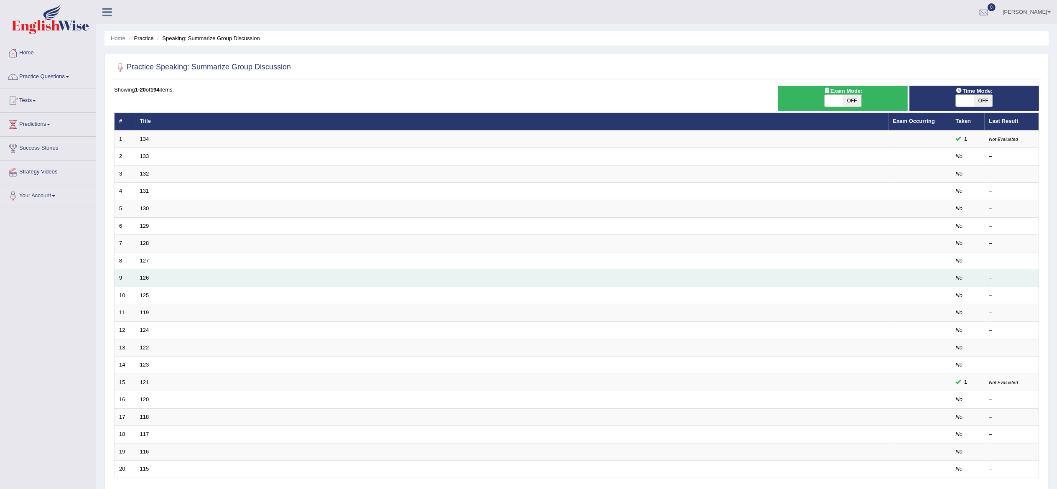
click at [505, 285] on td "126" at bounding box center [511, 279] width 753 height 18
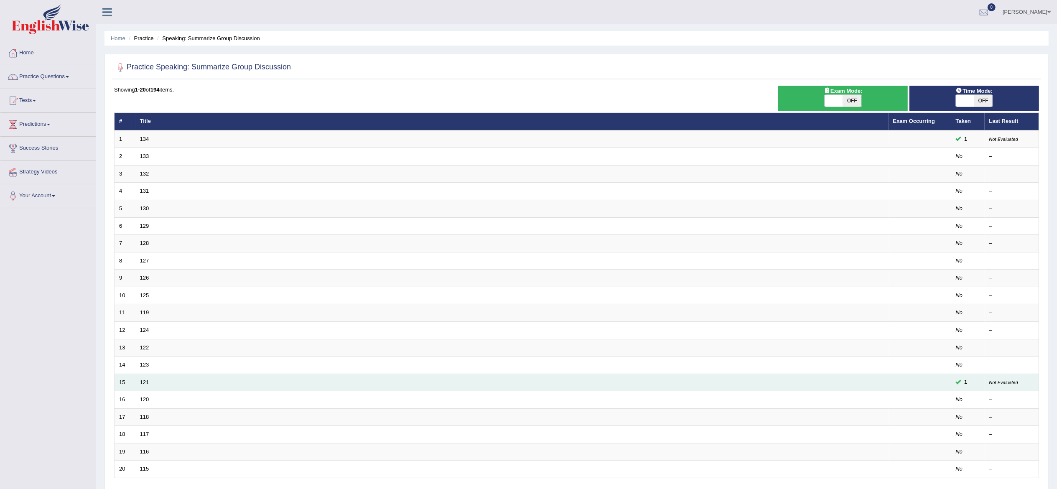
click at [559, 382] on td "121" at bounding box center [511, 383] width 753 height 18
click at [145, 383] on link "121" at bounding box center [144, 382] width 9 height 6
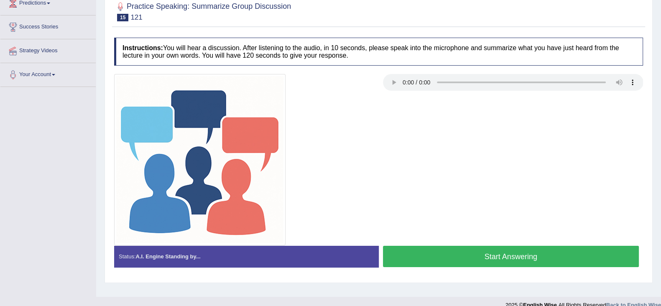
scroll to position [121, 0]
click at [466, 252] on button "Start Answering" at bounding box center [511, 256] width 256 height 21
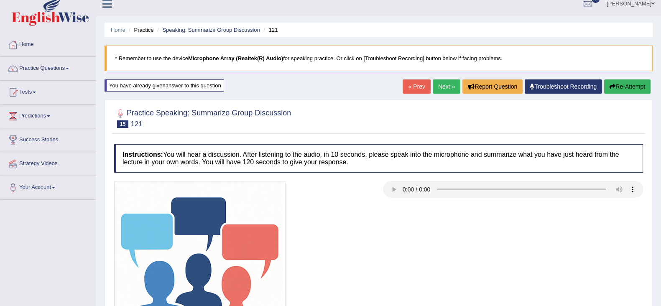
scroll to position [0, 0]
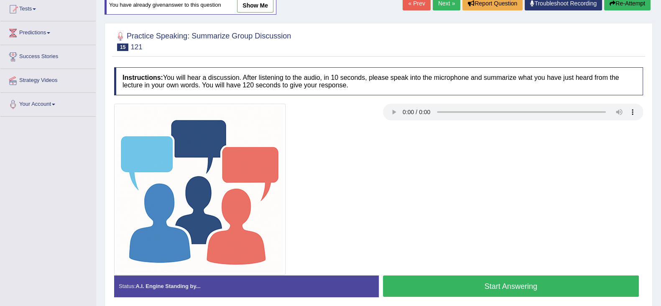
scroll to position [94, 0]
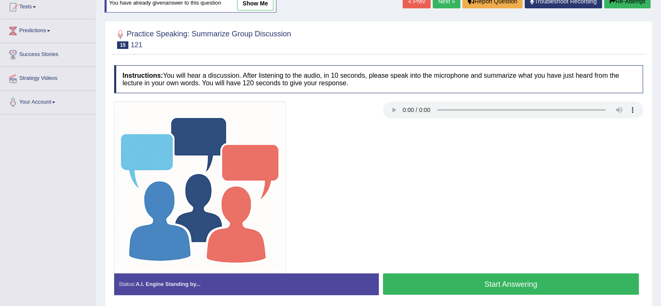
click at [414, 233] on div at bounding box center [378, 187] width 537 height 171
click at [457, 285] on button "Start Answering" at bounding box center [511, 283] width 256 height 21
